Goal: Task Accomplishment & Management: Manage account settings

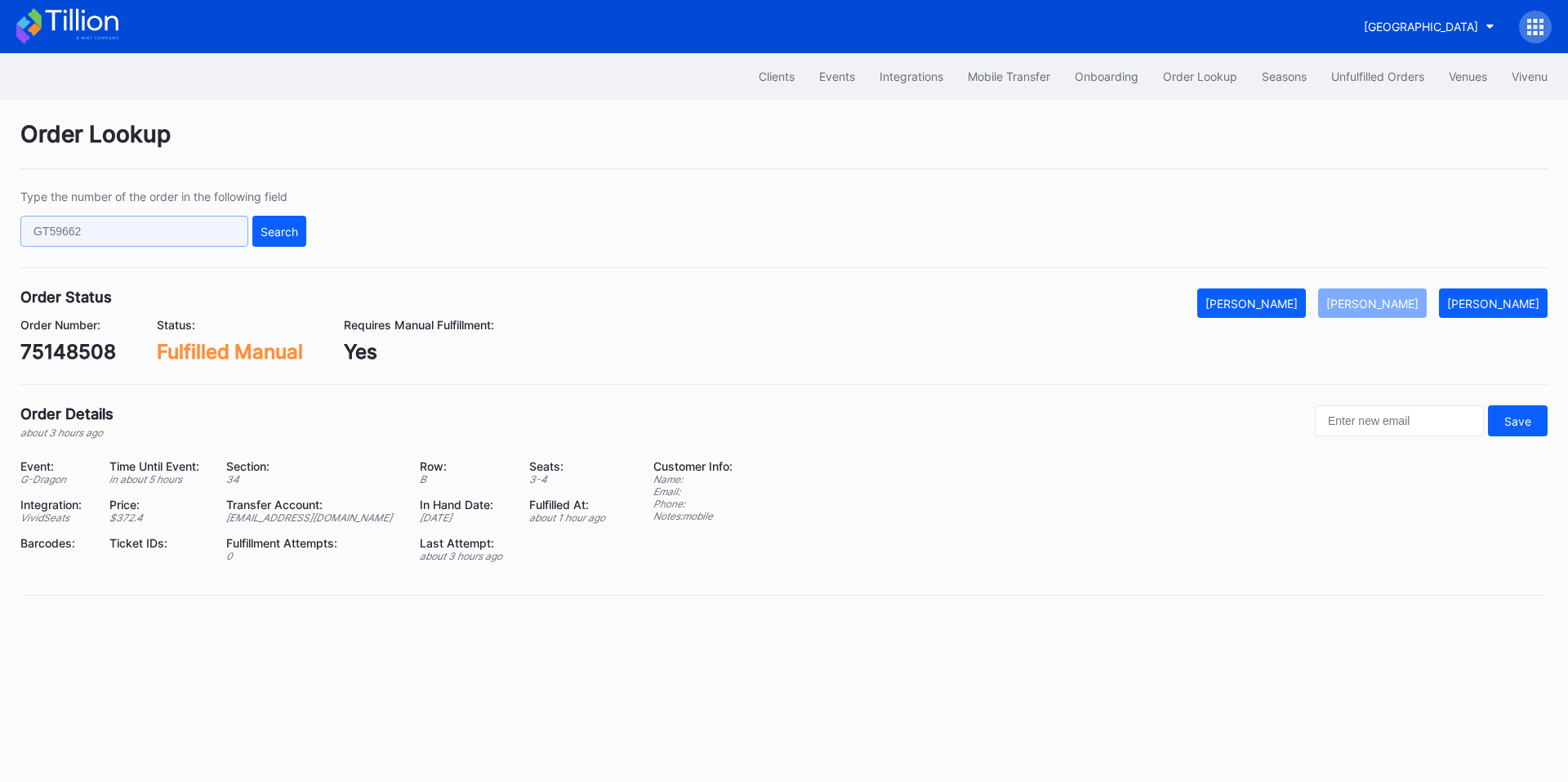
click at [112, 230] on input "text" at bounding box center [134, 231] width 228 height 31
paste input "621477745"
type input "621477745"
click at [278, 225] on div "Search" at bounding box center [279, 231] width 38 height 14
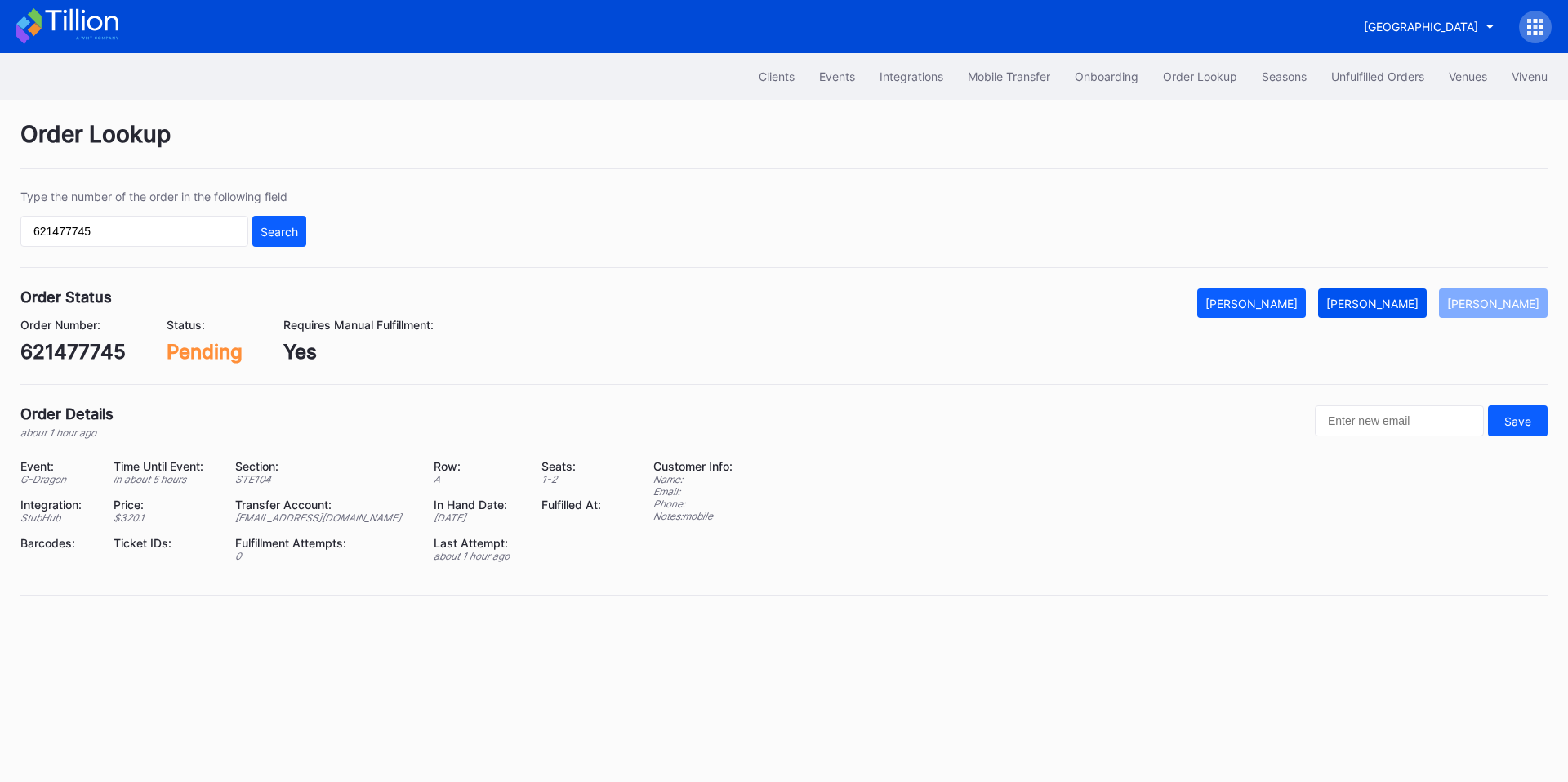
click at [1396, 303] on div "[PERSON_NAME]" at bounding box center [1372, 303] width 93 height 14
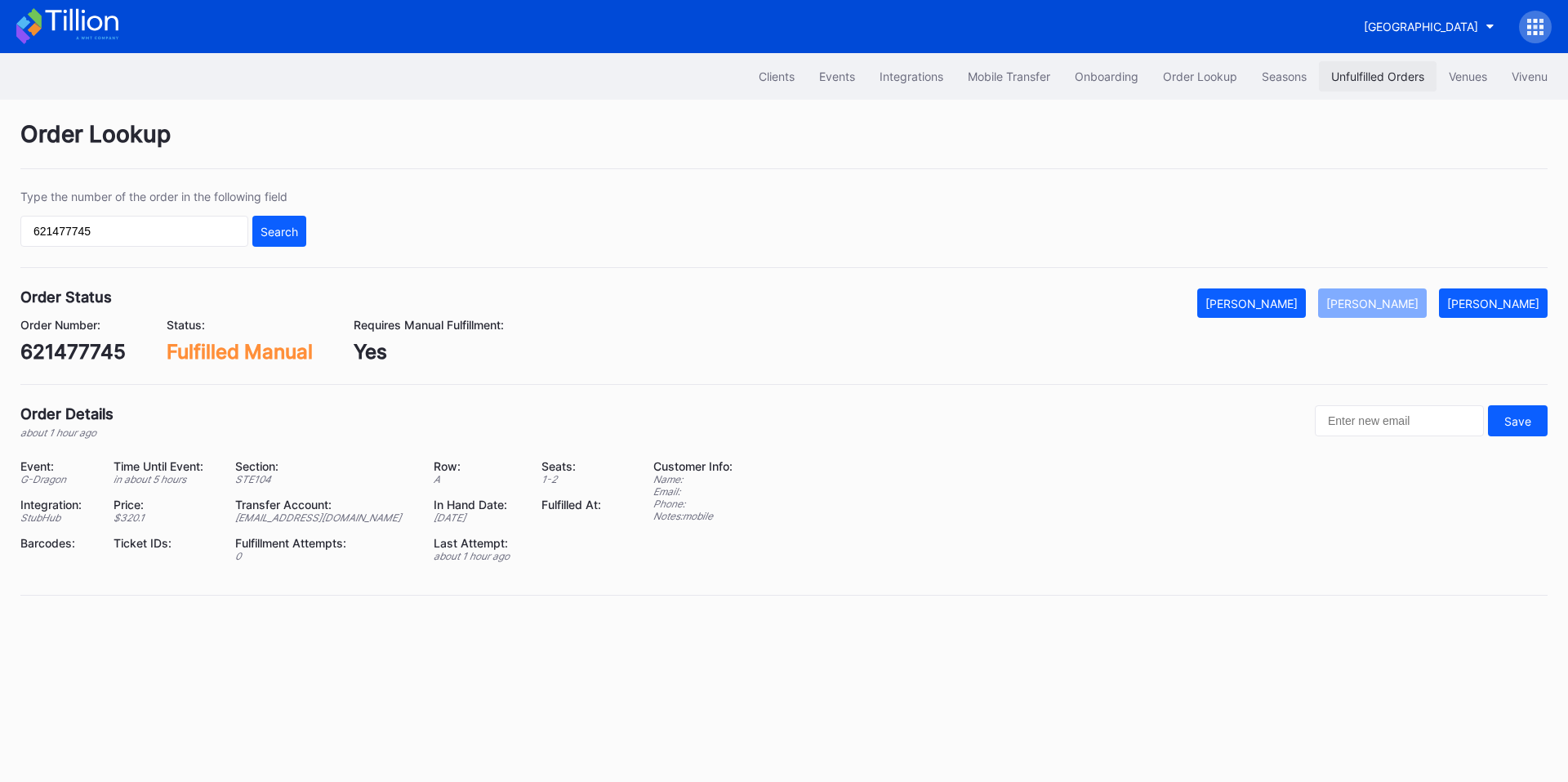
click at [1378, 65] on button "Unfulfilled Orders" at bounding box center [1377, 76] width 118 height 30
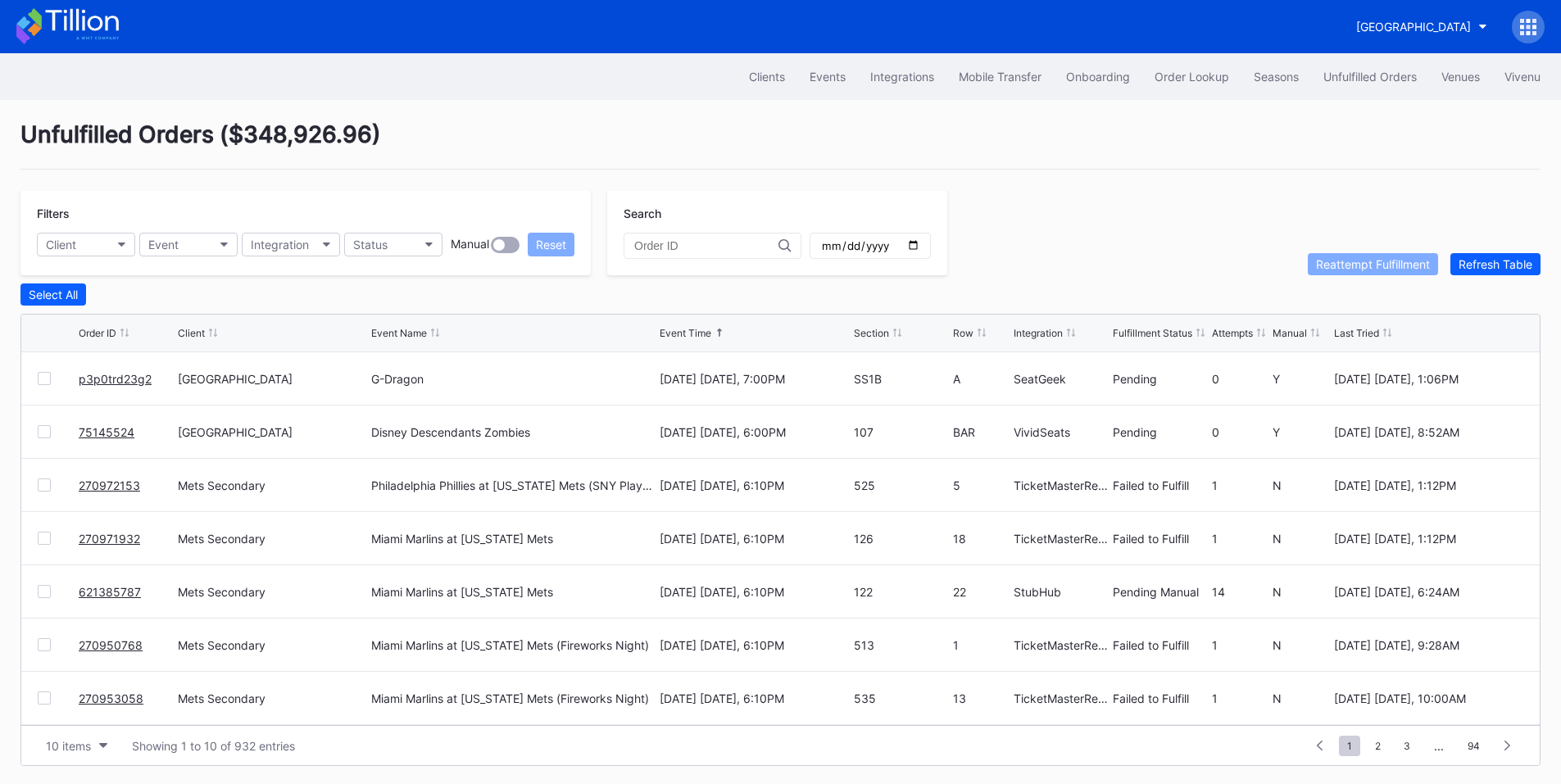
click at [98, 376] on link "p3p0trd23g2" at bounding box center [114, 378] width 73 height 14
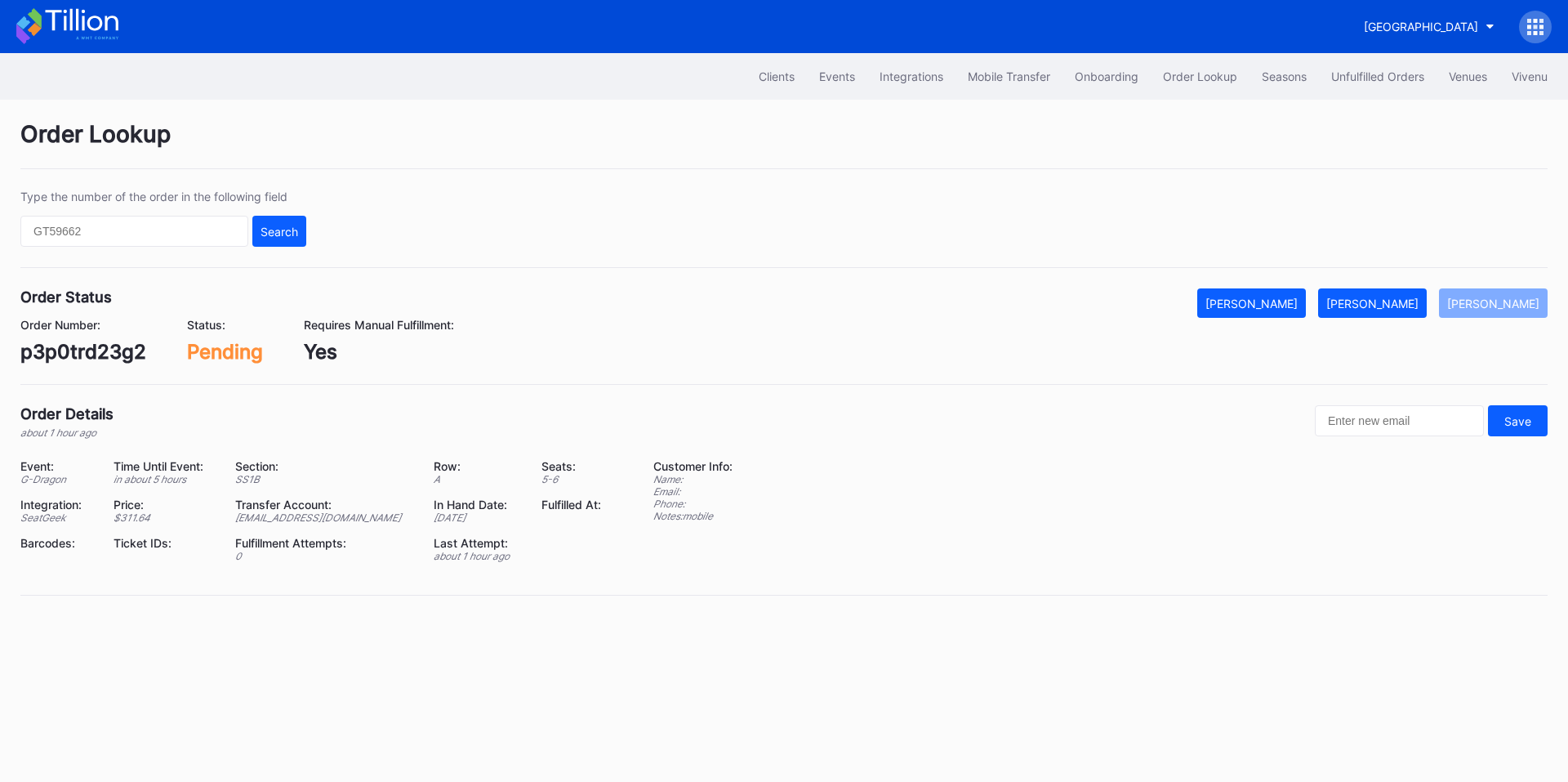
click at [80, 345] on div "p3p0trd23g2" at bounding box center [83, 352] width 126 height 23
copy div "p3p0trd23g2"
drag, startPoint x: 1380, startPoint y: 285, endPoint x: 1396, endPoint y: 308, distance: 28.0
click at [1380, 285] on div "Order Lookup Type the number of the order in the following field Search Order S…" at bounding box center [784, 368] width 1568 height 536
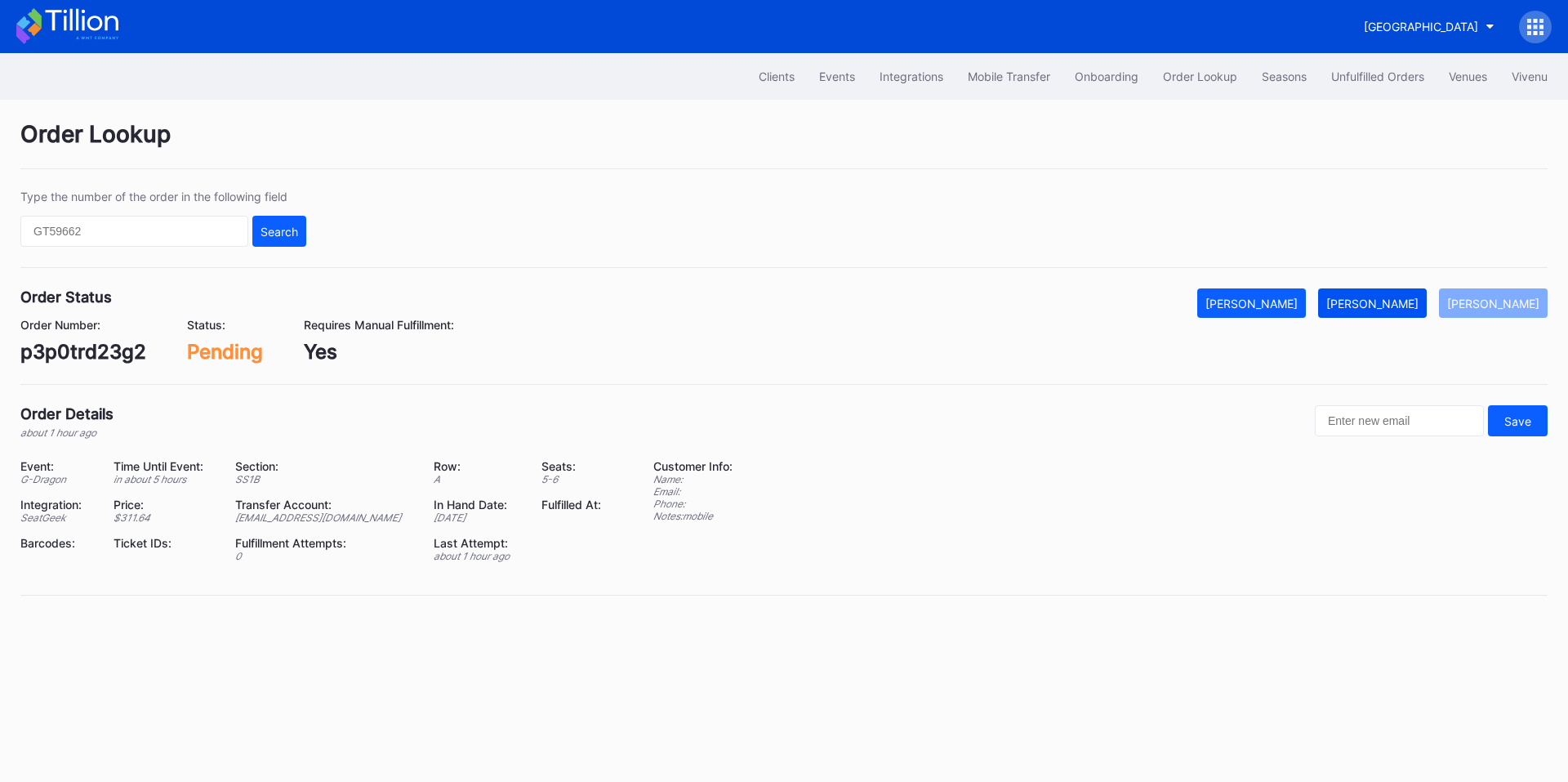
click at [1396, 309] on div "[PERSON_NAME]" at bounding box center [1372, 303] width 93 height 14
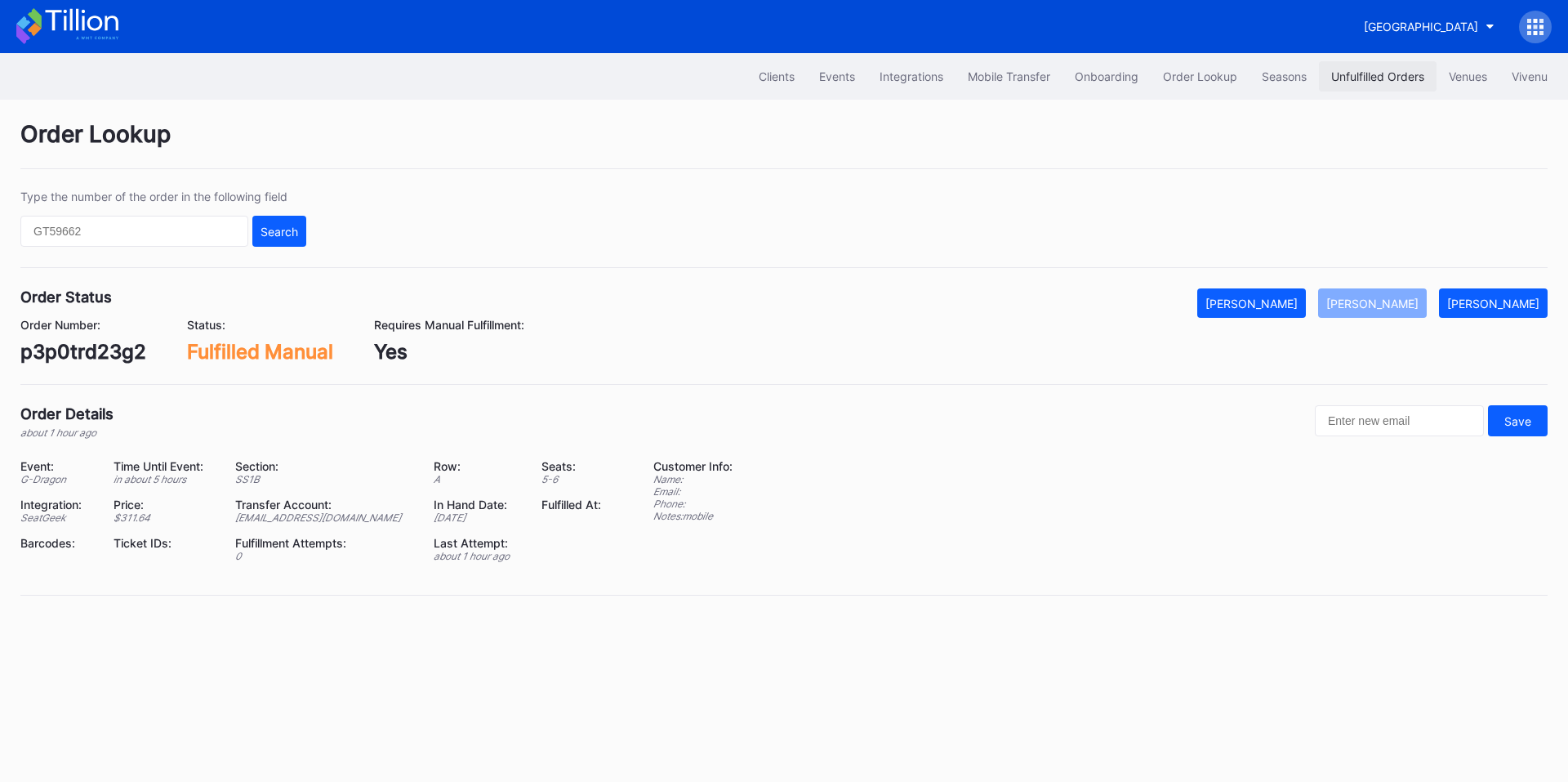
click at [1376, 78] on div "Unfulfilled Orders" at bounding box center [1378, 76] width 94 height 14
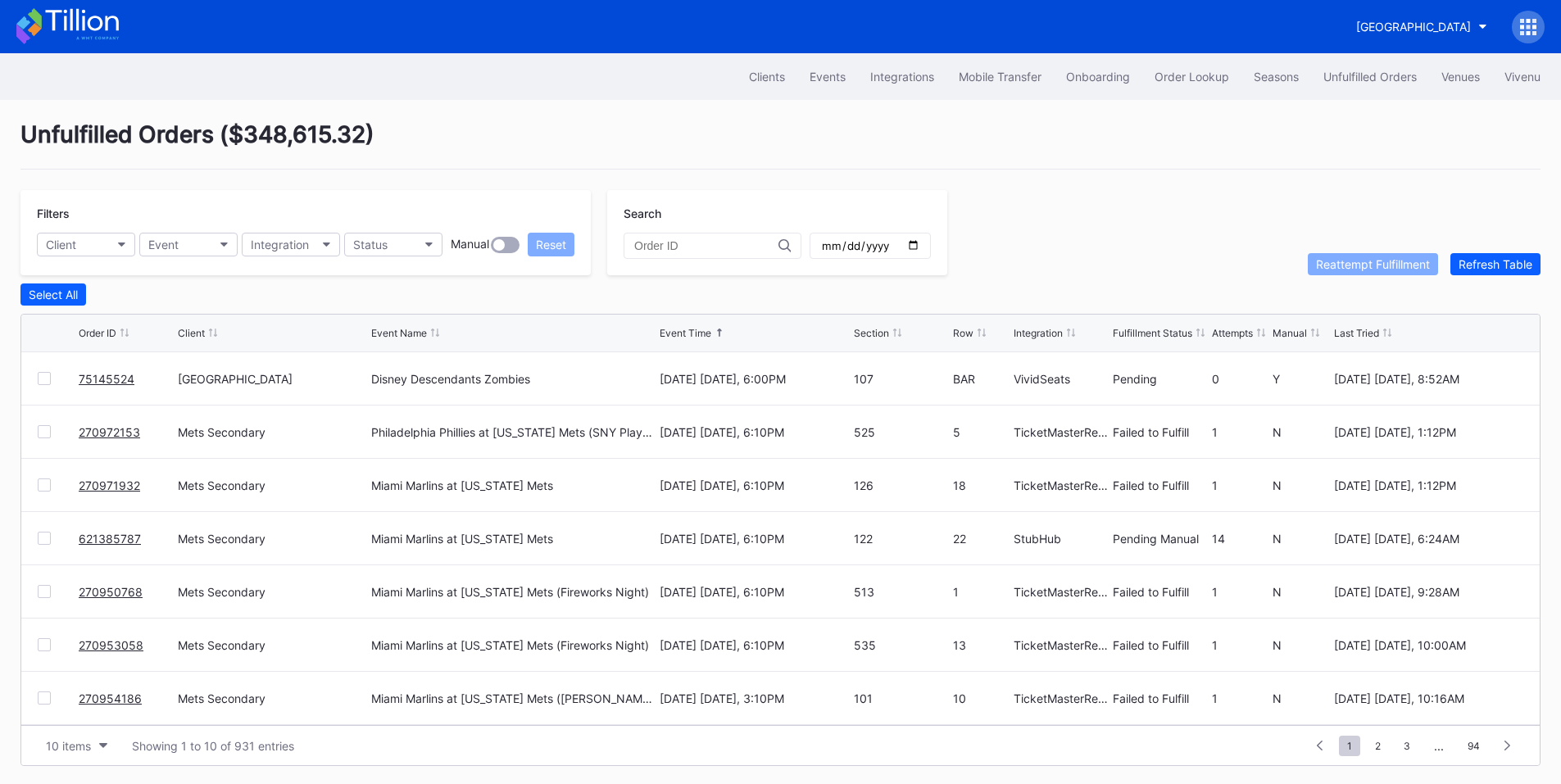
click at [108, 381] on link "75145524" at bounding box center [106, 378] width 56 height 14
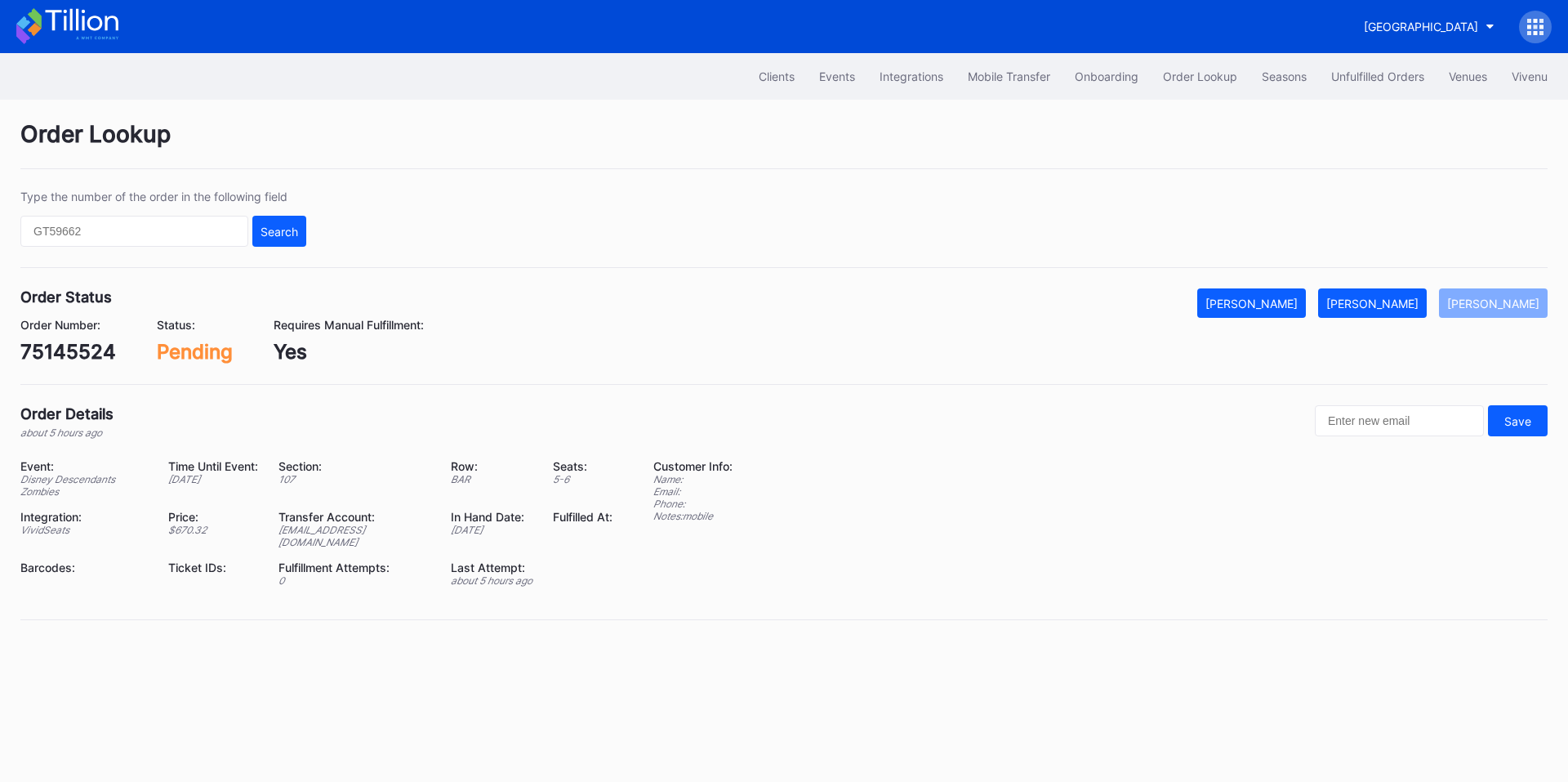
click at [91, 350] on div "75145524" at bounding box center [68, 352] width 96 height 23
copy div "75145524"
click at [1373, 292] on button "[PERSON_NAME]" at bounding box center [1371, 303] width 108 height 29
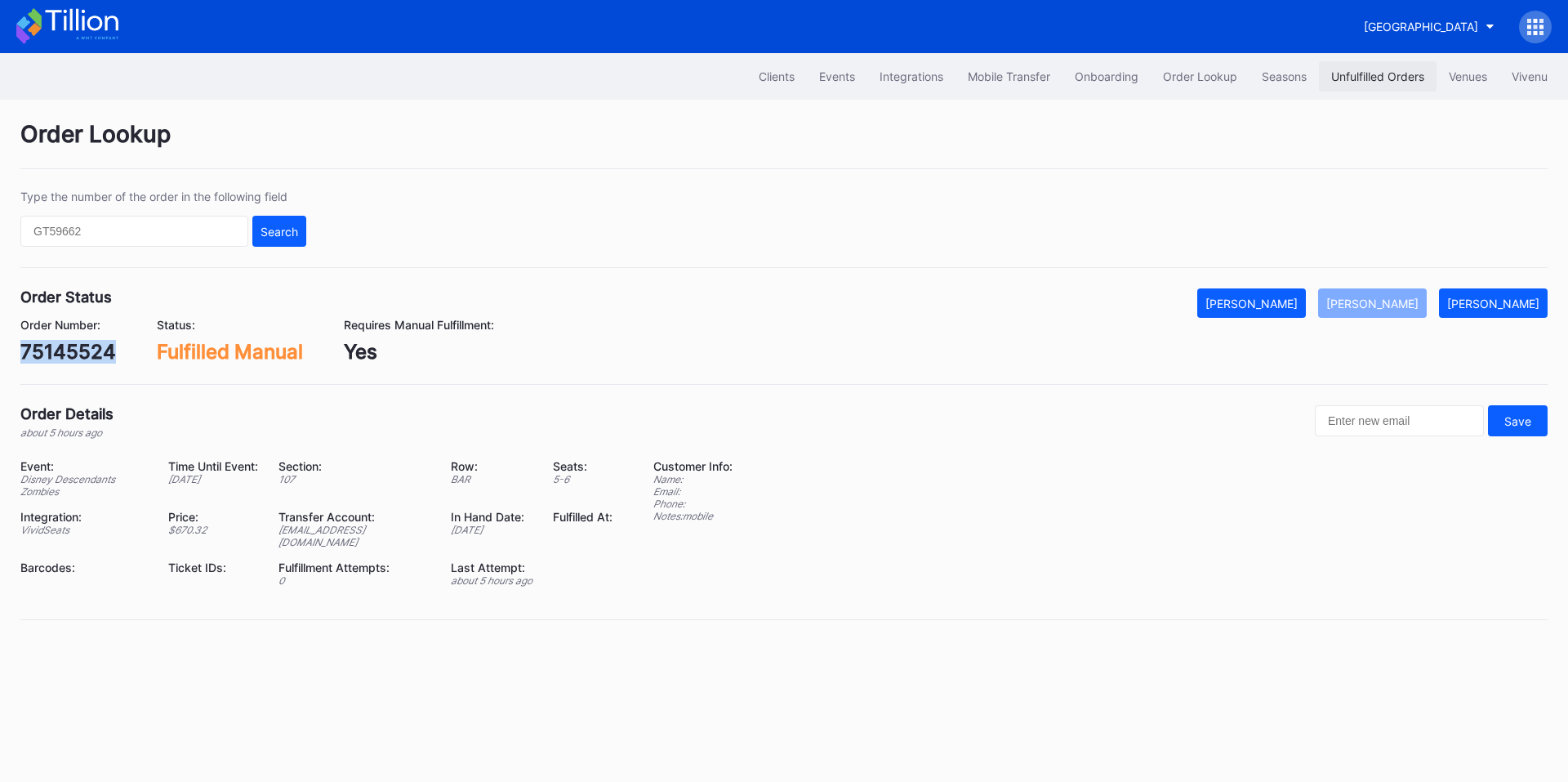
click at [1396, 77] on div "Unfulfilled Orders" at bounding box center [1378, 76] width 94 height 14
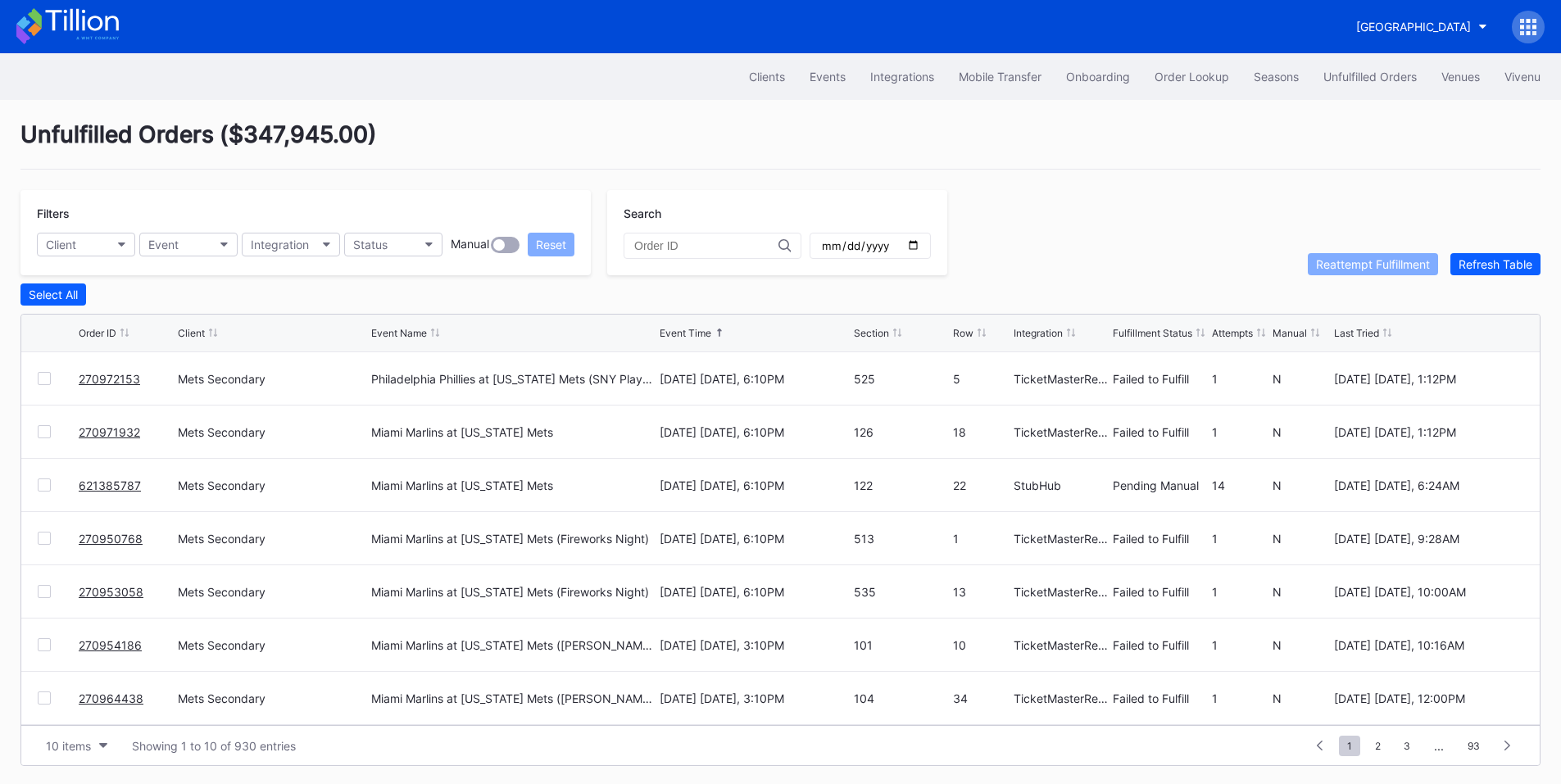
drag, startPoint x: 39, startPoint y: 380, endPoint x: 48, endPoint y: 403, distance: 24.7
click at [39, 380] on div at bounding box center [44, 377] width 13 height 13
click at [44, 438] on div at bounding box center [44, 431] width 13 height 13
click at [420, 252] on button "Status" at bounding box center [393, 244] width 99 height 23
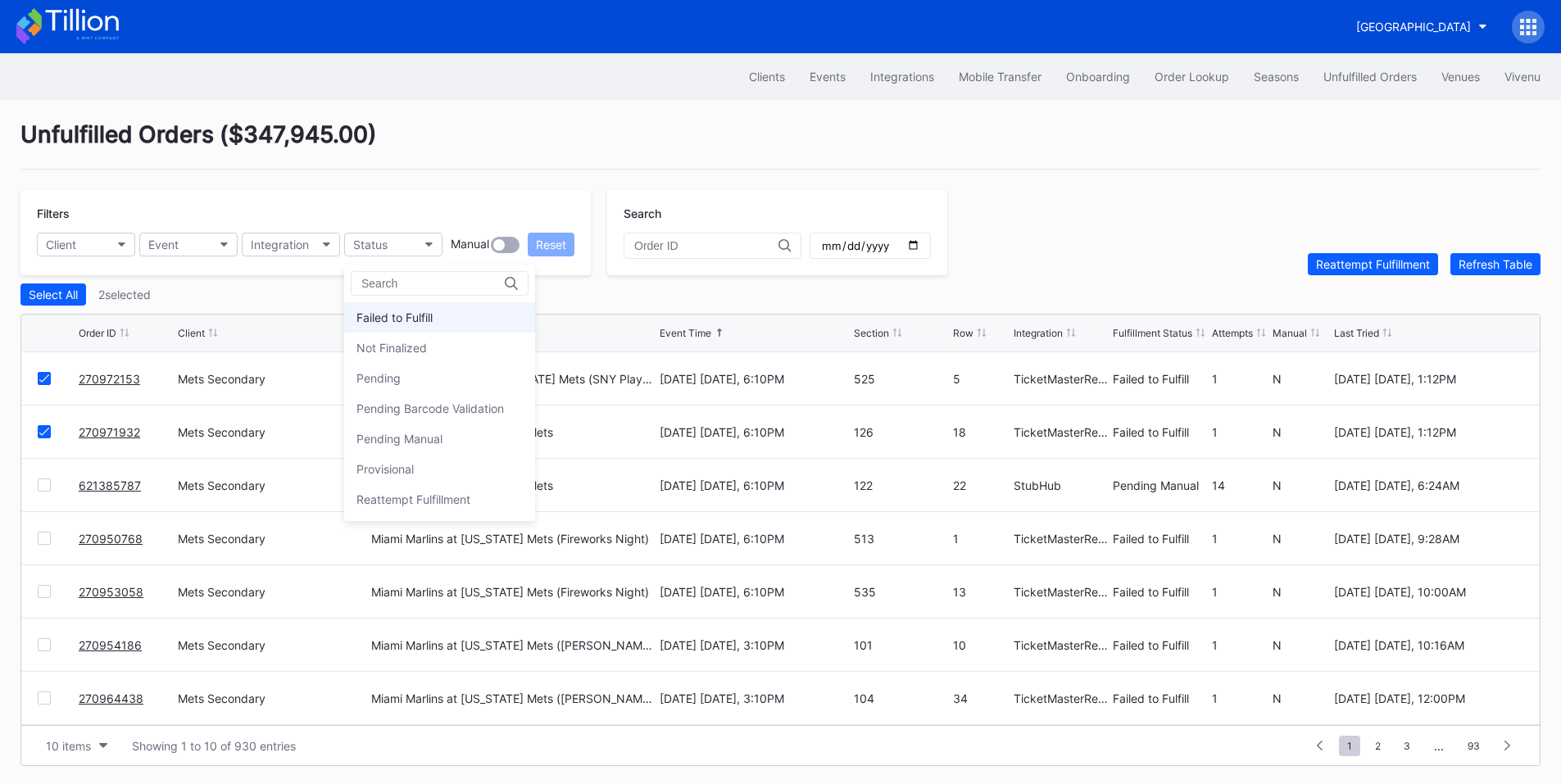
click at [414, 317] on div "Failed to Fulfill" at bounding box center [394, 318] width 76 height 14
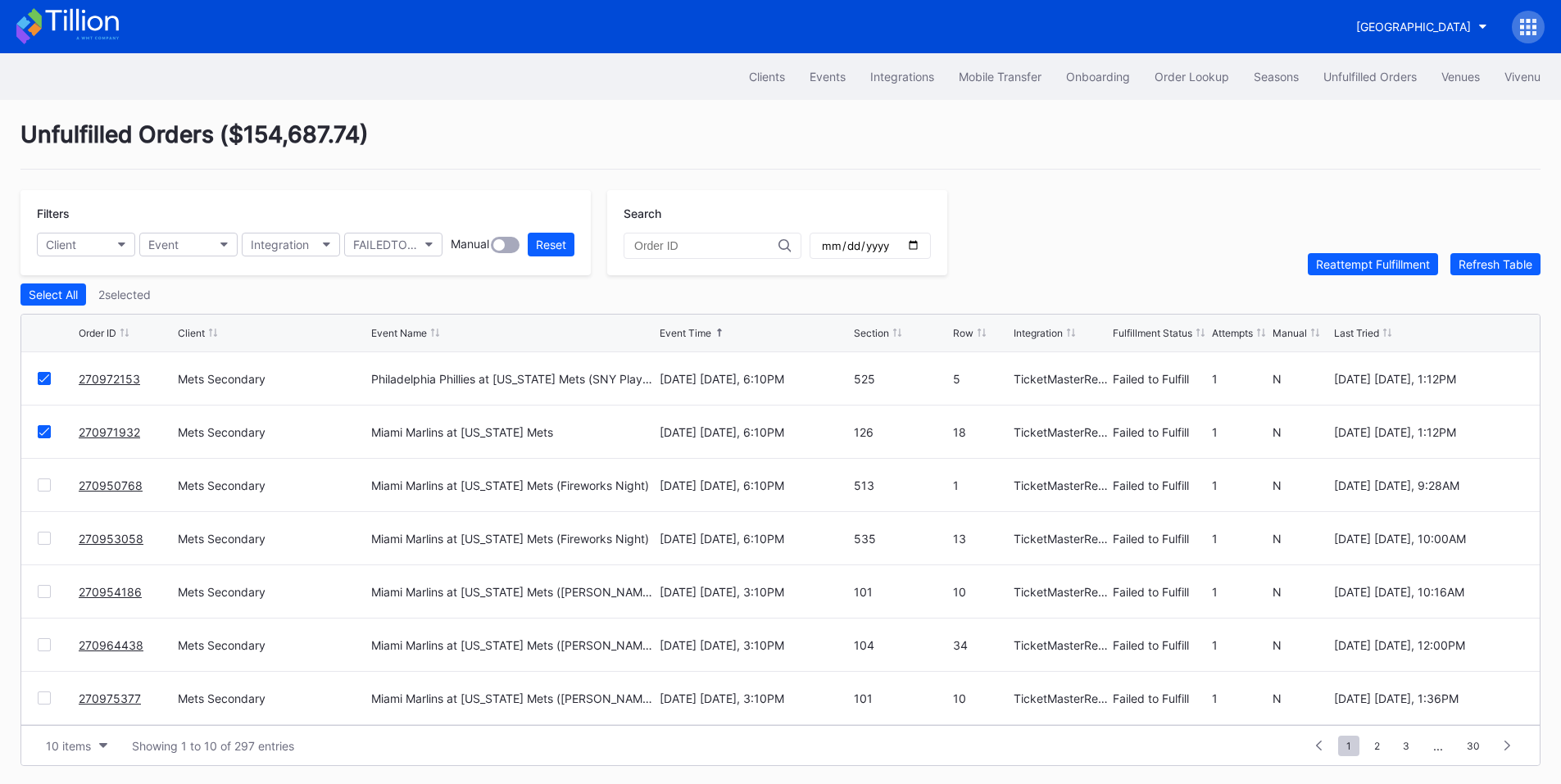
click at [42, 490] on div at bounding box center [44, 484] width 13 height 13
click at [39, 538] on div at bounding box center [44, 538] width 13 height 13
click at [44, 591] on div at bounding box center [44, 590] width 13 height 13
click at [46, 649] on div at bounding box center [44, 644] width 13 height 13
click at [44, 703] on div at bounding box center [44, 697] width 13 height 13
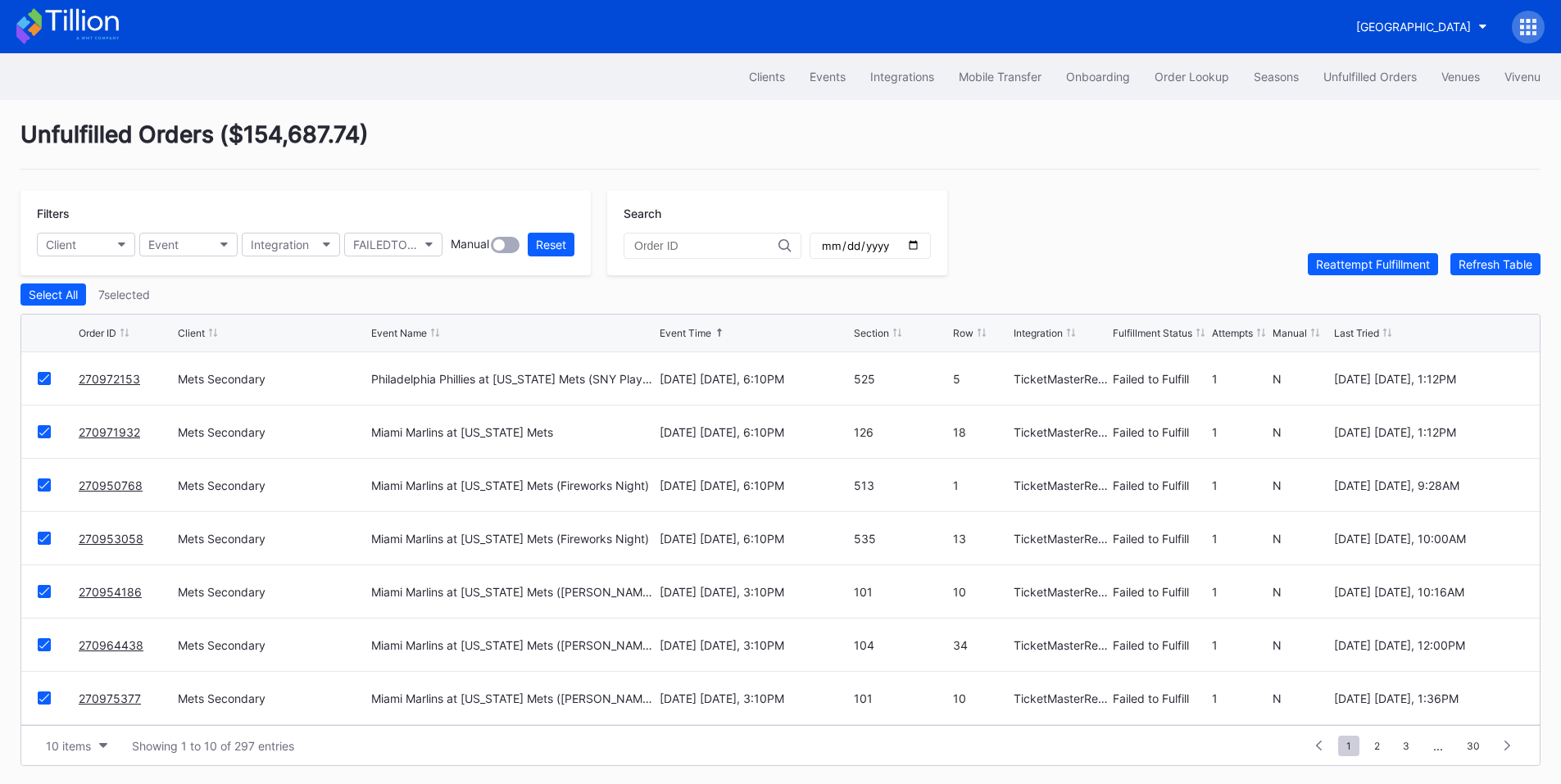
scroll to position [159, 0]
click at [1341, 266] on div "Reattempt Fulfillment" at bounding box center [1372, 264] width 113 height 14
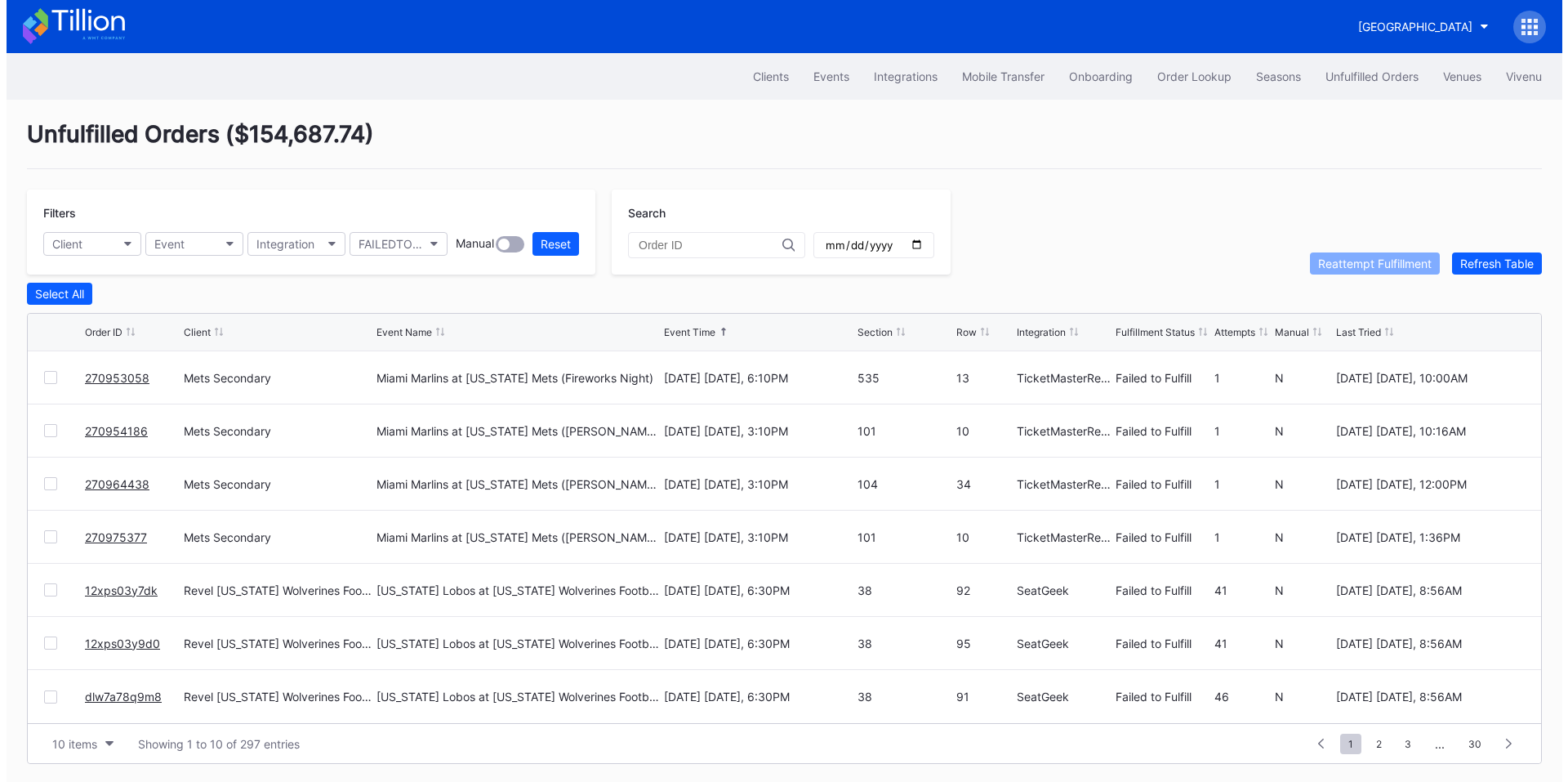
scroll to position [0, 0]
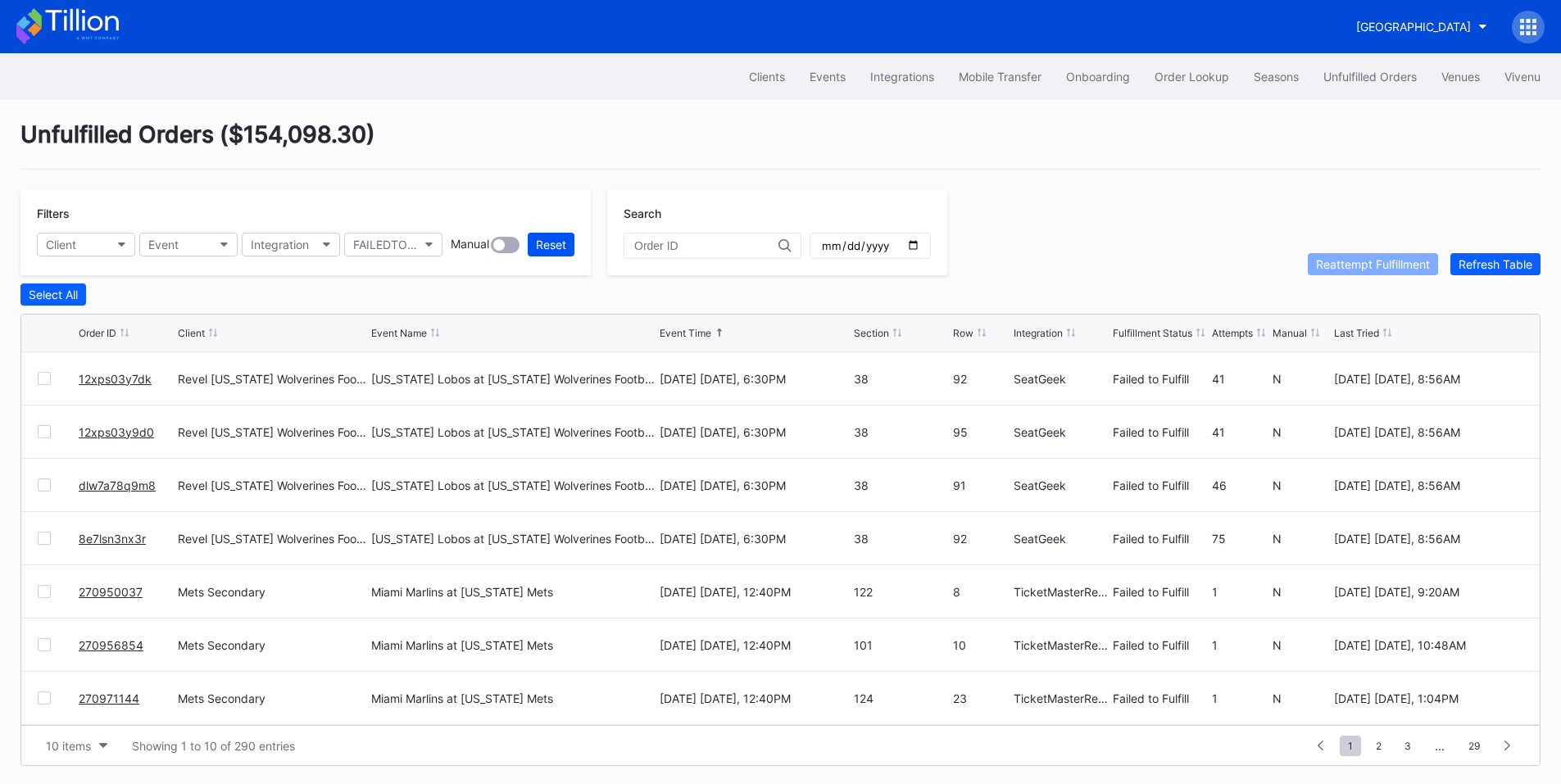
click at [558, 242] on div "Reset" at bounding box center [551, 244] width 30 height 14
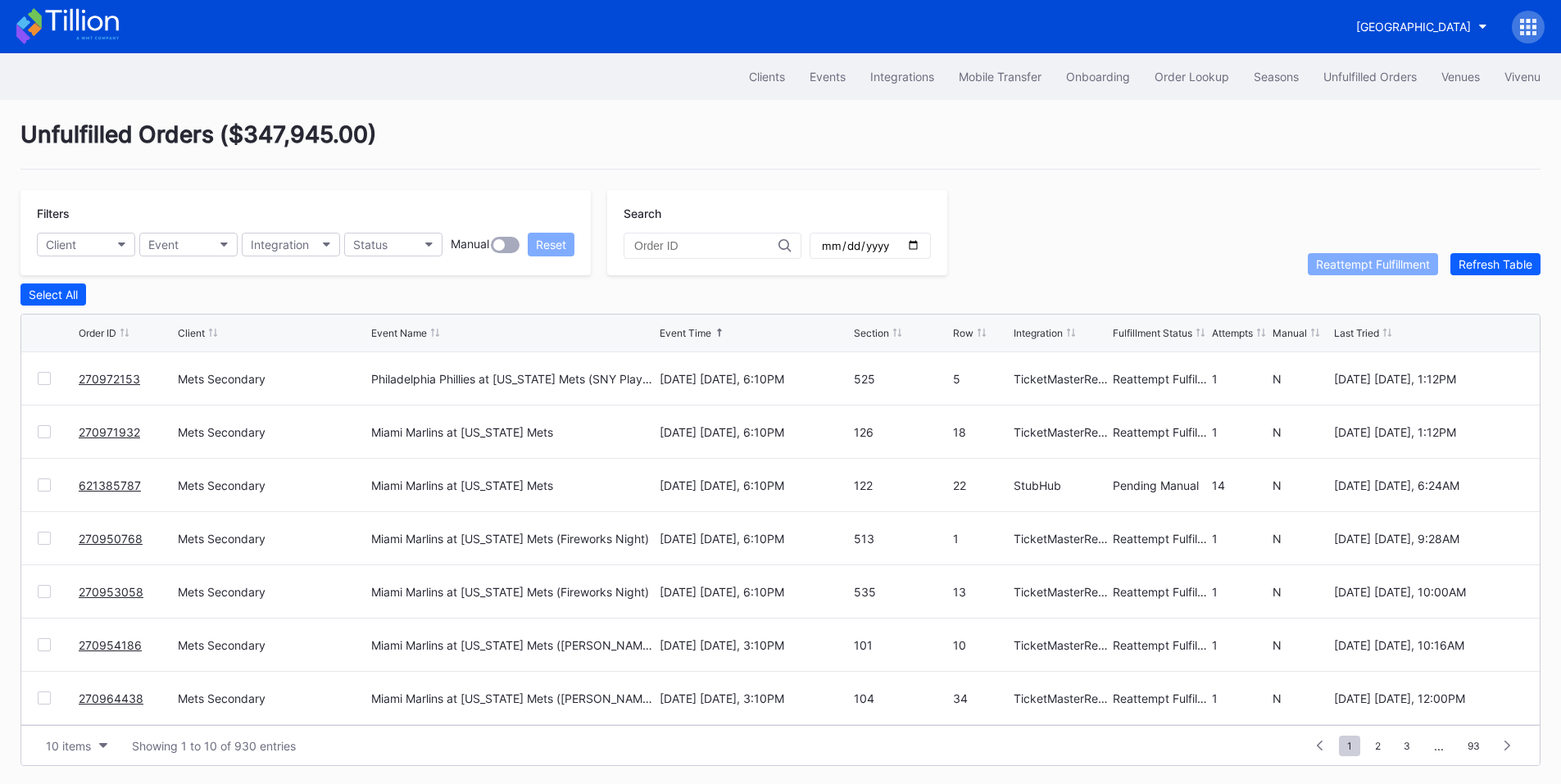
click at [105, 490] on link "621385787" at bounding box center [110, 485] width 63 height 14
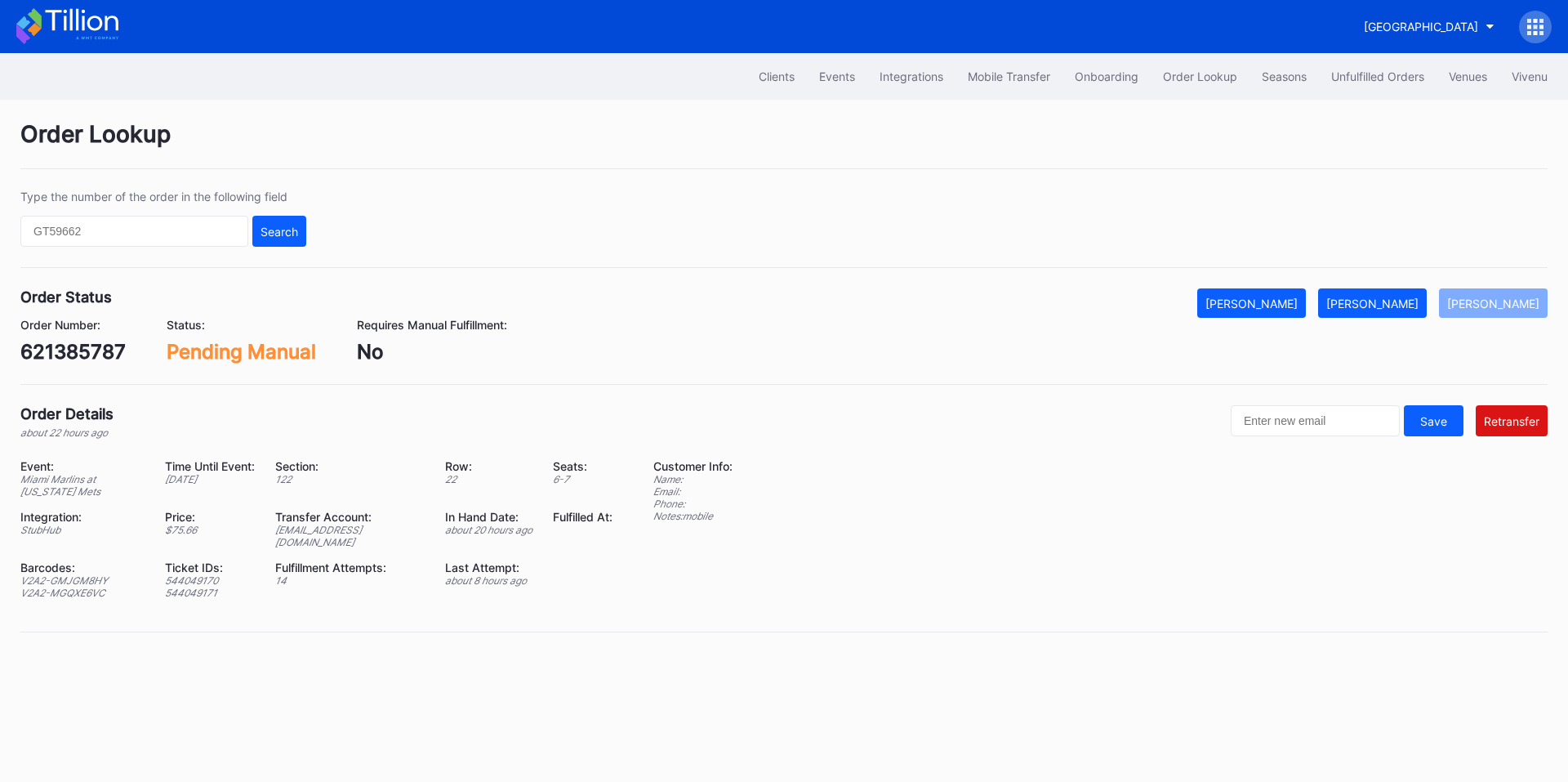
click at [64, 355] on div "621385787" at bounding box center [73, 352] width 105 height 23
copy div "621385787"
